Goal: Task Accomplishment & Management: Complete application form

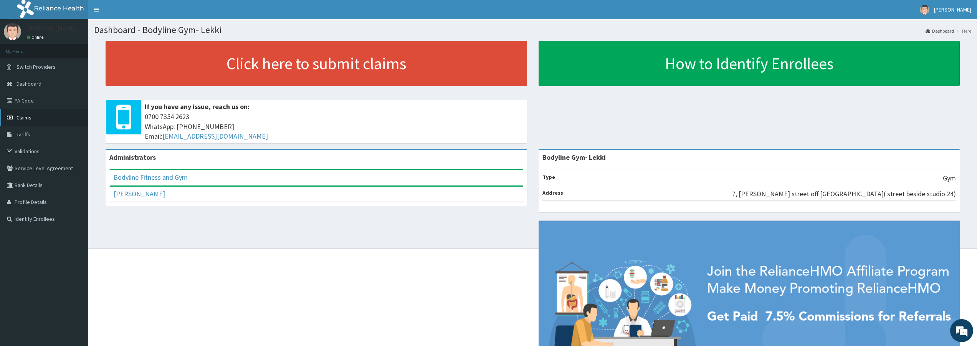
click at [28, 118] on span "Claims" at bounding box center [24, 117] width 15 height 7
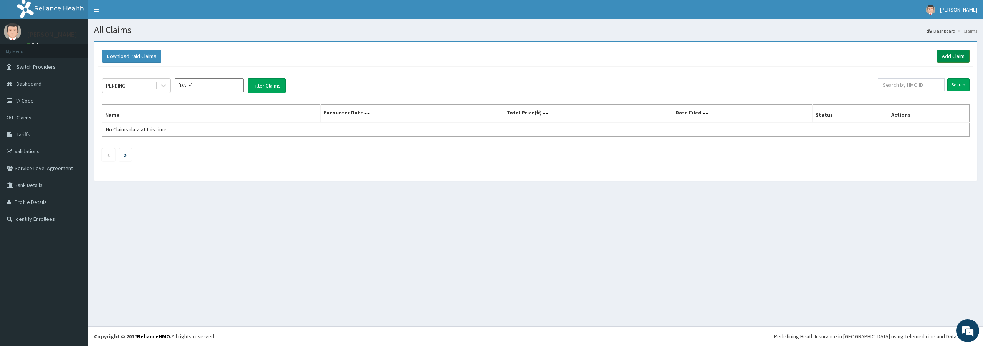
click at [951, 56] on link "Add Claim" at bounding box center [953, 56] width 33 height 13
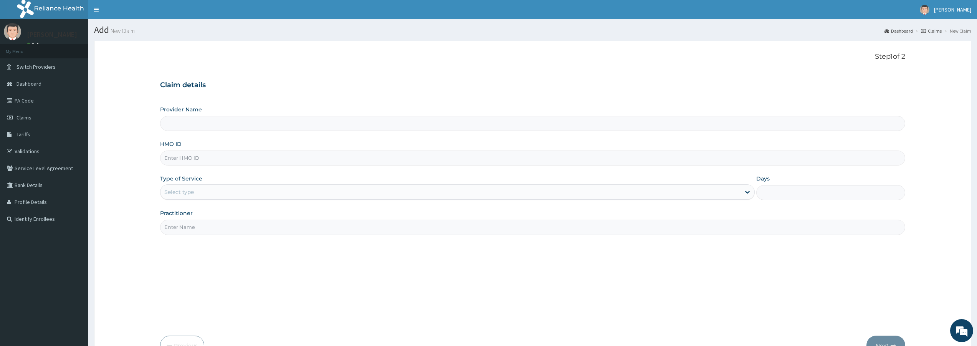
type input "Bodyline Gym- Lekki"
type input "1"
click at [196, 161] on input "HMO ID" at bounding box center [532, 158] width 745 height 15
type input "t"
type input "TLR/10011/A"
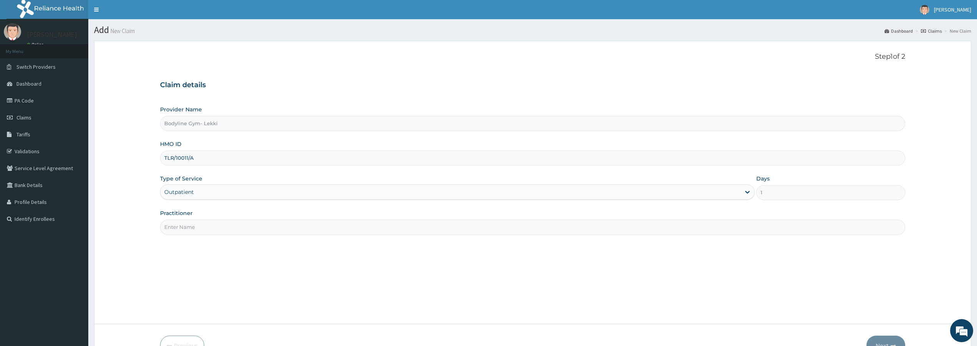
click at [182, 232] on input "Practitioner" at bounding box center [532, 227] width 745 height 15
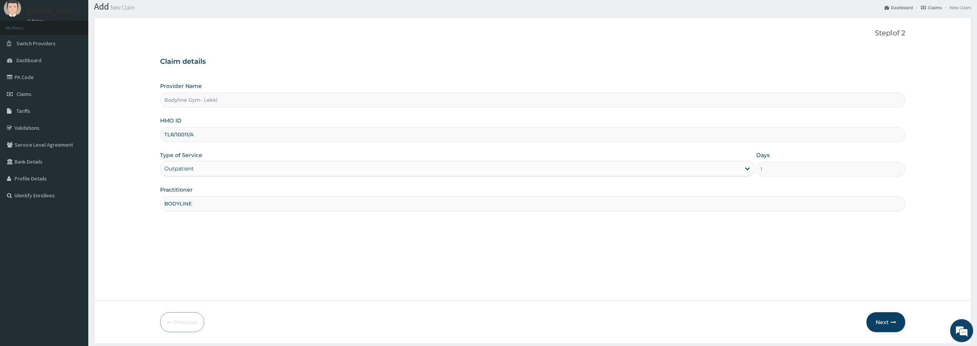
scroll to position [47, 0]
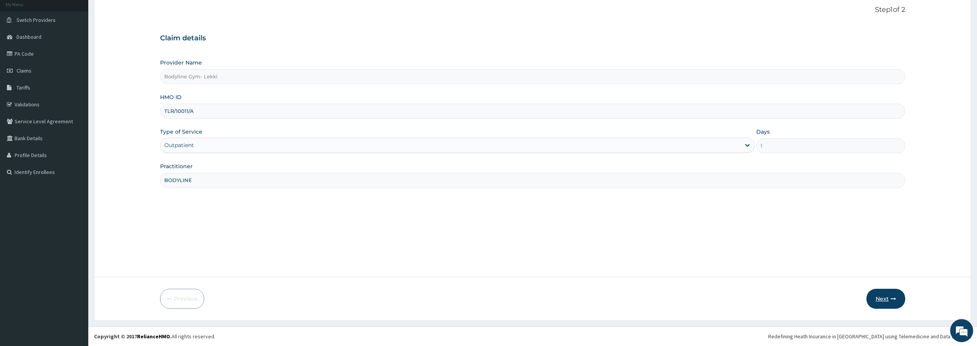
type input "BODYLINE"
click at [892, 297] on icon "button" at bounding box center [893, 298] width 5 height 5
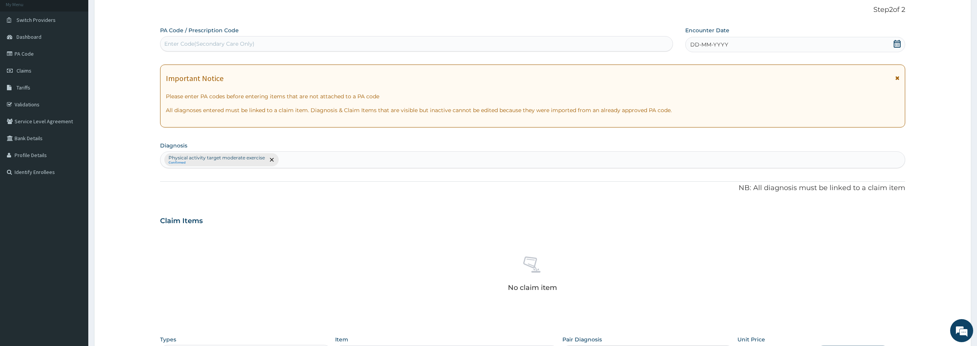
click at [190, 43] on div "Enter Code(Secondary Care Only)" at bounding box center [209, 44] width 90 height 8
type input "PA/5D8210"
click at [697, 46] on span "DD-MM-YYYY" at bounding box center [710, 45] width 38 height 8
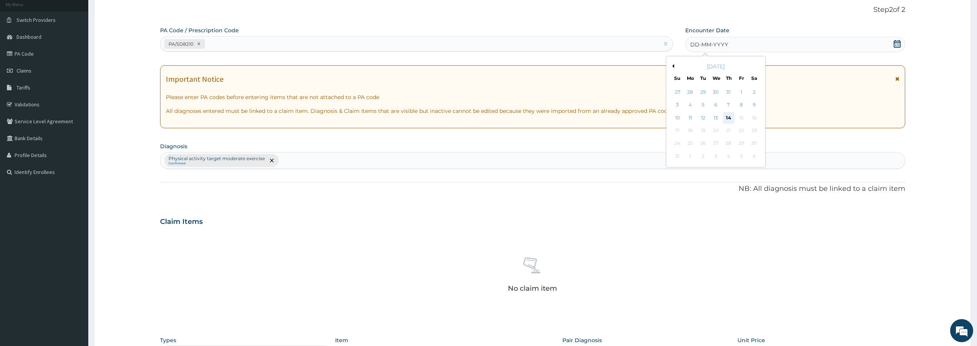
click at [730, 120] on div "14" at bounding box center [729, 118] width 12 height 12
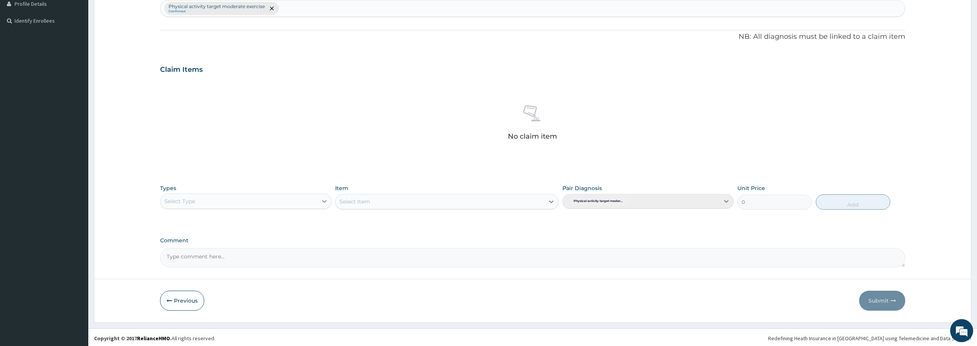
scroll to position [200, 0]
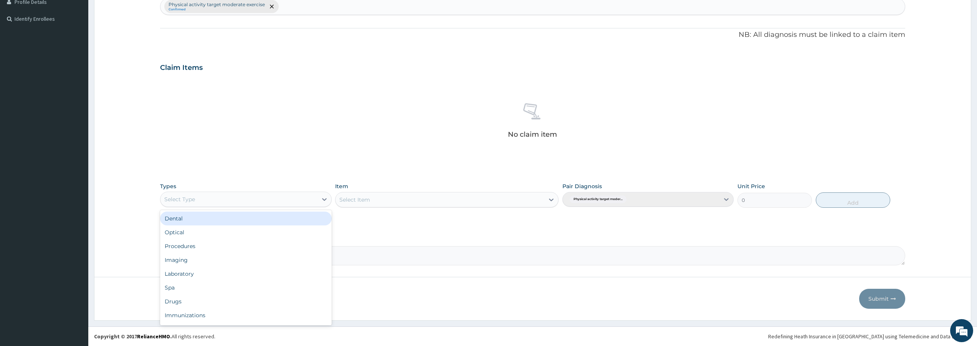
click at [313, 198] on div "Select Type" at bounding box center [239, 199] width 157 height 12
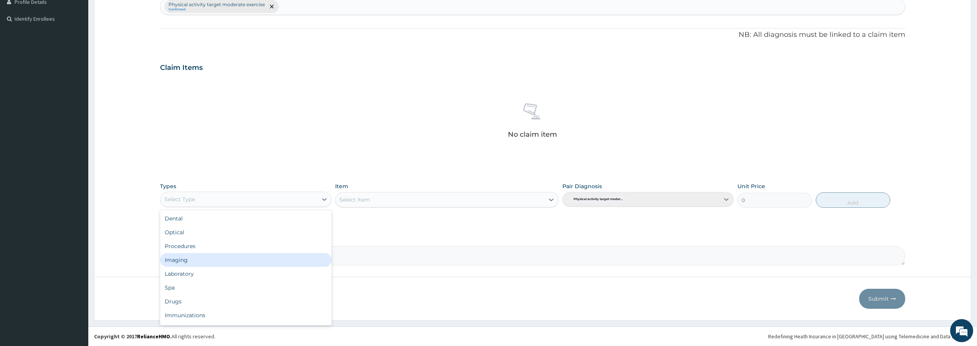
scroll to position [26, 0]
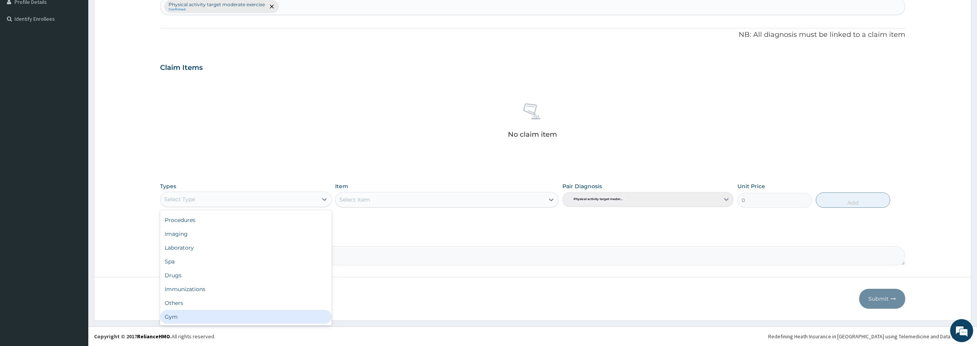
click at [180, 317] on div "Gym" at bounding box center [245, 317] width 171 height 14
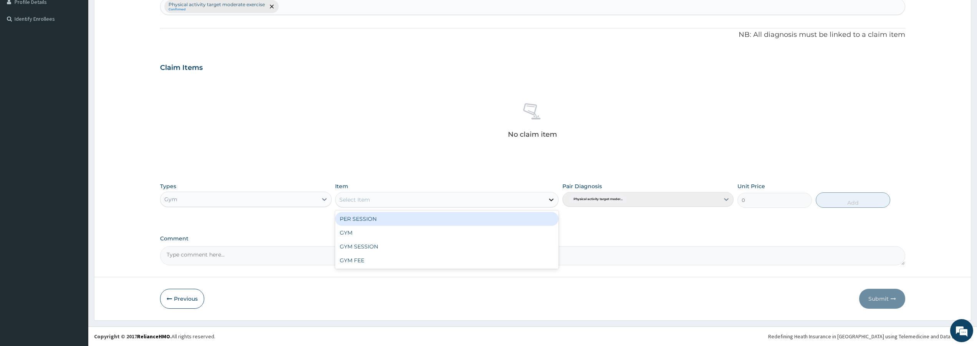
click at [550, 197] on icon at bounding box center [552, 200] width 8 height 8
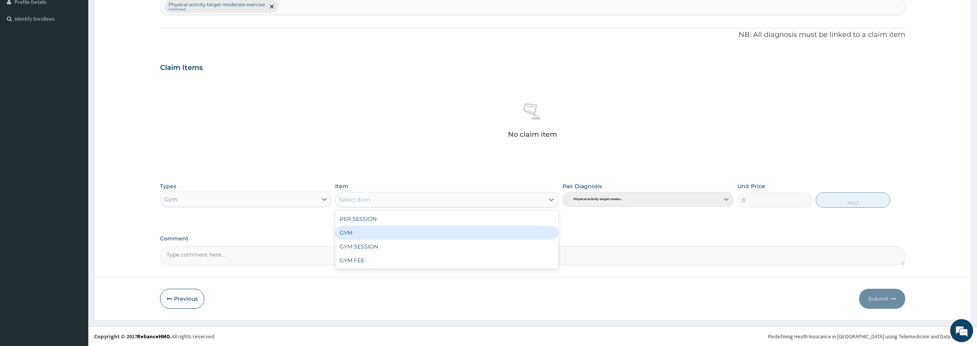
click at [408, 229] on div "GYM" at bounding box center [447, 233] width 224 height 14
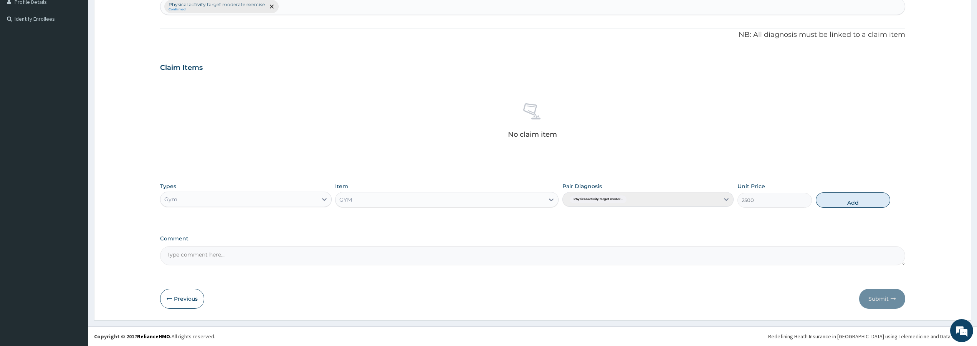
drag, startPoint x: 868, startPoint y: 197, endPoint x: 863, endPoint y: 224, distance: 26.7
click at [868, 198] on button "Add" at bounding box center [853, 199] width 75 height 15
type input "0"
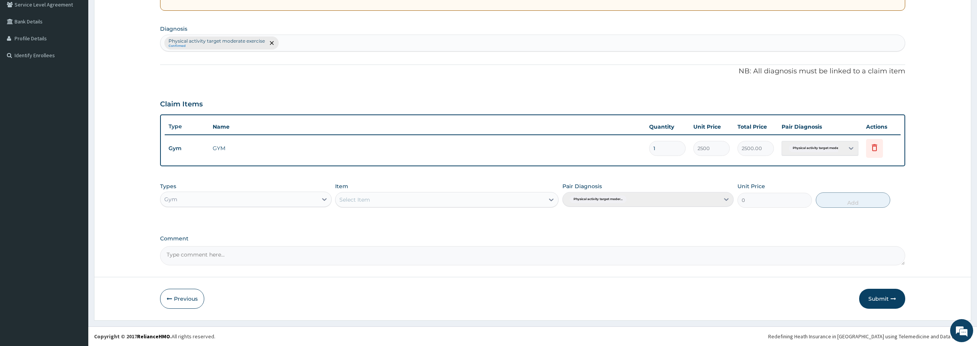
scroll to position [164, 0]
click at [879, 300] on button "Submit" at bounding box center [883, 299] width 46 height 20
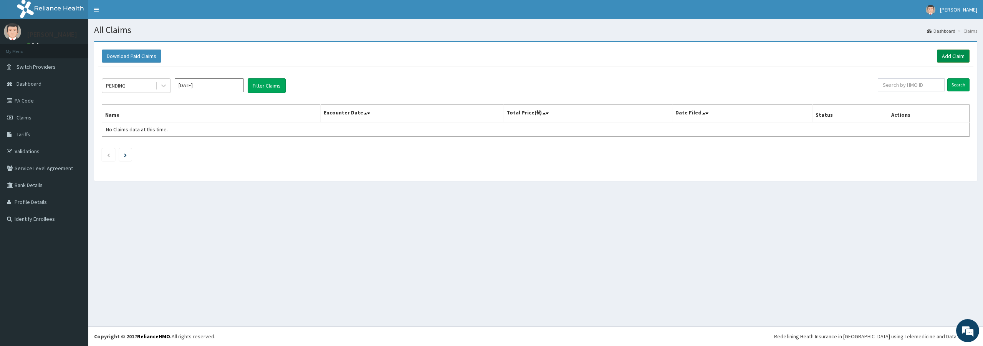
click at [955, 53] on link "Add Claim" at bounding box center [953, 56] width 33 height 13
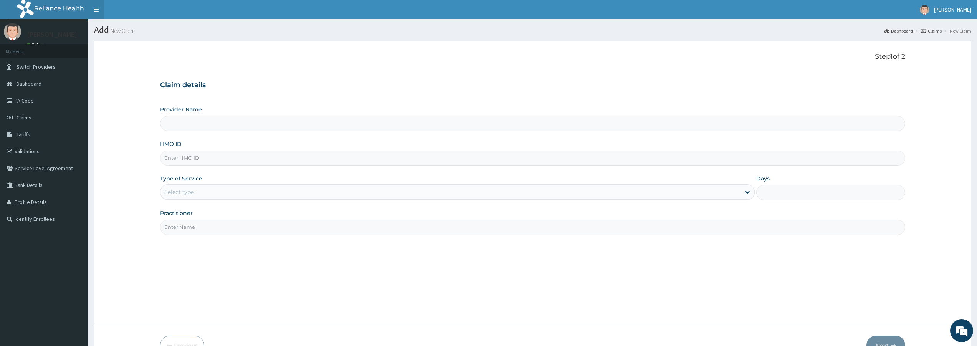
type input "Bodyline Gym- Lekki"
type input "1"
click at [194, 159] on input "HMO ID" at bounding box center [532, 158] width 745 height 15
type input "MLL/10047/A"
click at [177, 228] on input "Practitioner" at bounding box center [532, 227] width 745 height 15
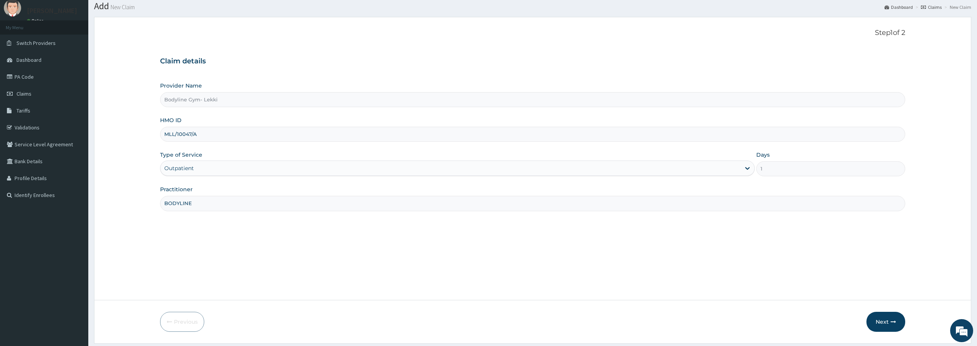
scroll to position [47, 0]
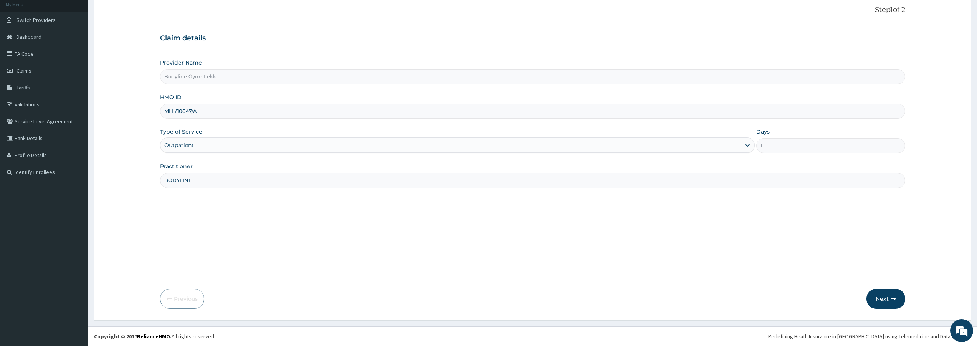
type input "BODYLINE"
click at [882, 300] on button "Next" at bounding box center [886, 299] width 39 height 20
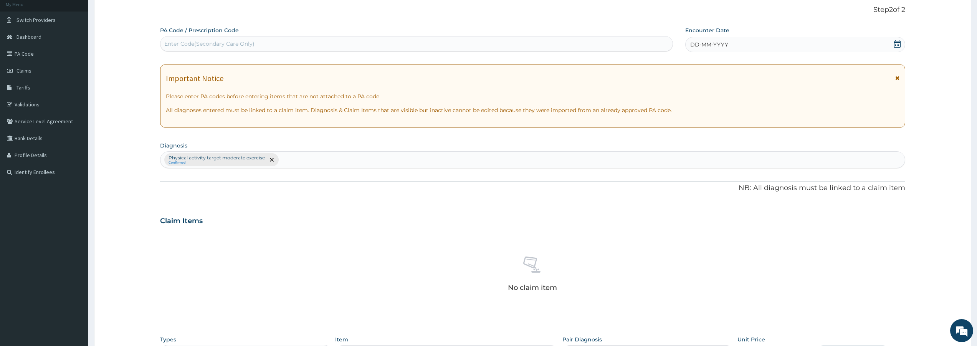
click at [207, 42] on div "Enter Code(Secondary Care Only)" at bounding box center [209, 44] width 90 height 8
type input "PA/77E447"
click at [693, 44] on span "DD-MM-YYYY" at bounding box center [710, 45] width 38 height 8
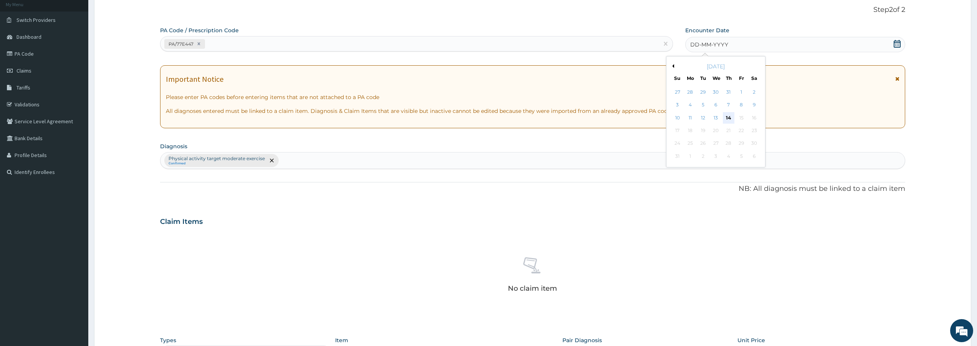
click at [729, 117] on div "14" at bounding box center [729, 118] width 12 height 12
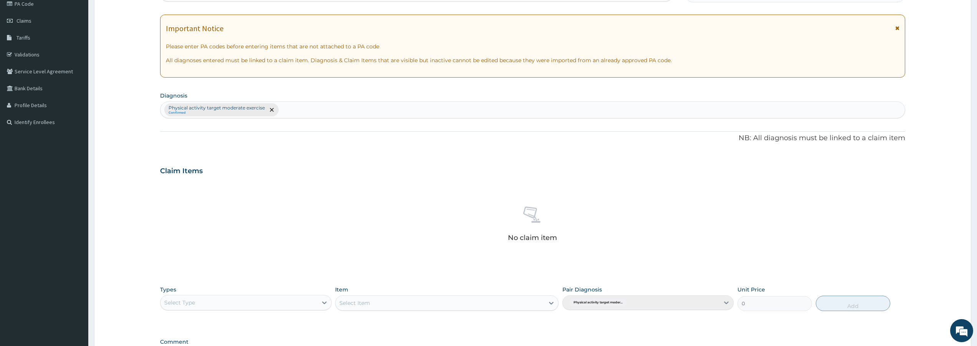
scroll to position [200, 0]
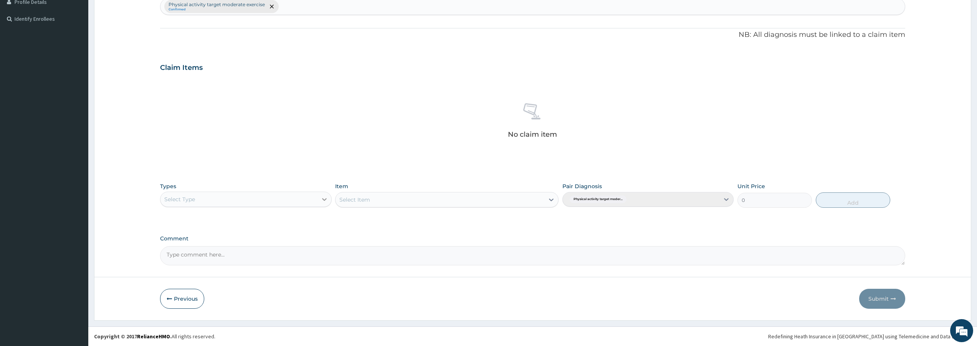
click at [325, 199] on icon at bounding box center [324, 199] width 5 height 3
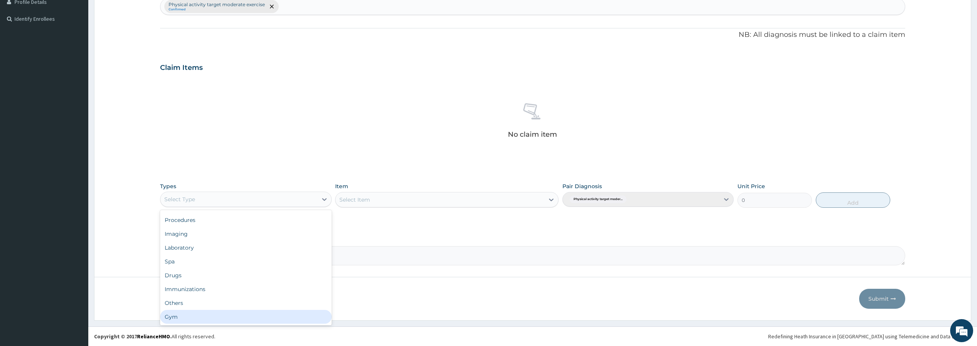
drag, startPoint x: 213, startPoint y: 318, endPoint x: 217, endPoint y: 317, distance: 4.0
click at [214, 318] on div "Gym" at bounding box center [245, 317] width 171 height 14
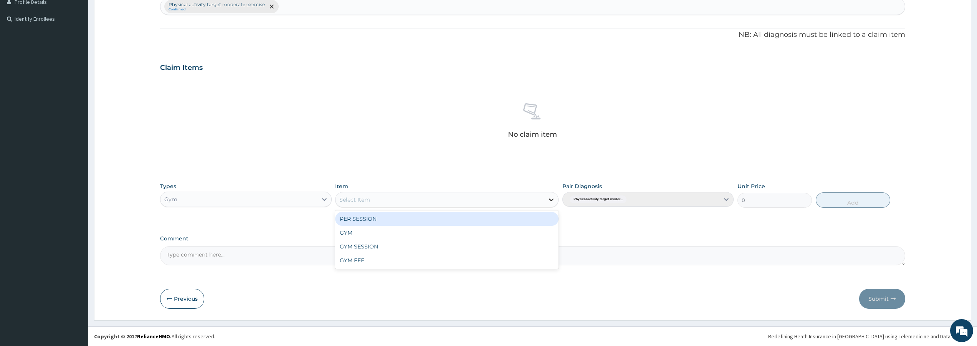
click at [553, 199] on icon at bounding box center [552, 200] width 5 height 3
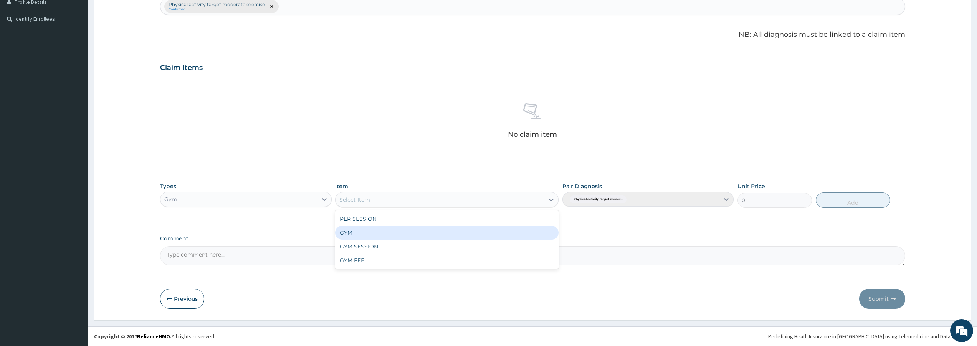
click at [417, 230] on div "GYM" at bounding box center [447, 233] width 224 height 14
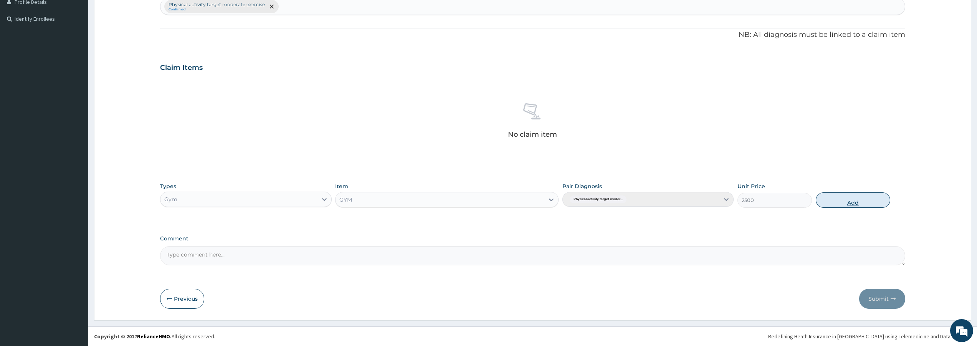
click at [847, 199] on button "Add" at bounding box center [853, 199] width 75 height 15
type input "0"
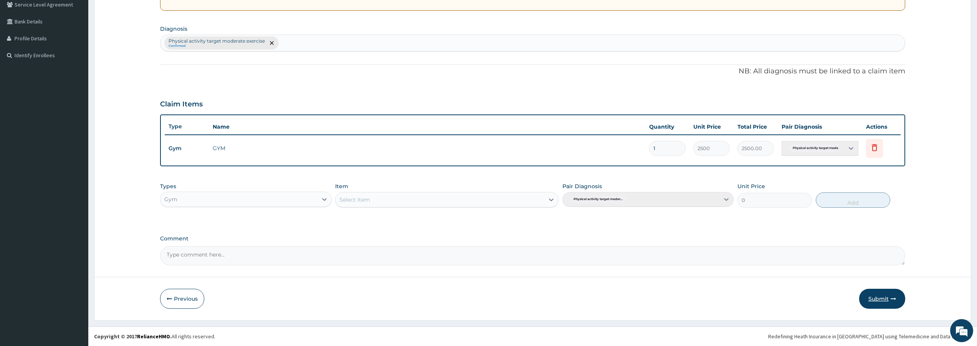
click at [873, 292] on button "Submit" at bounding box center [883, 299] width 46 height 20
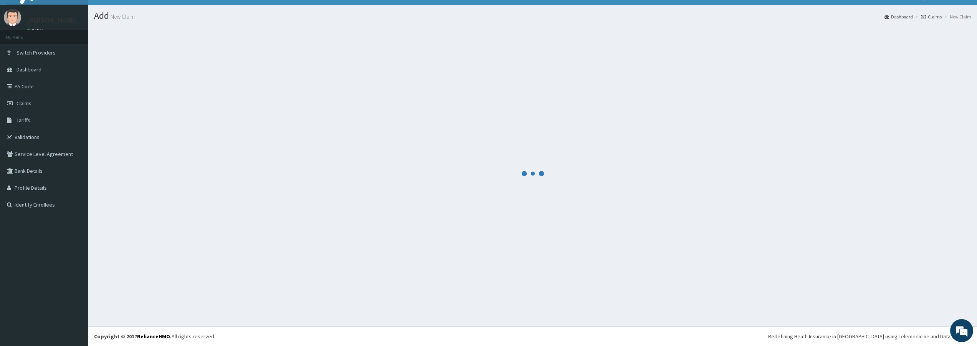
scroll to position [164, 0]
